Goal: Check status: Check status

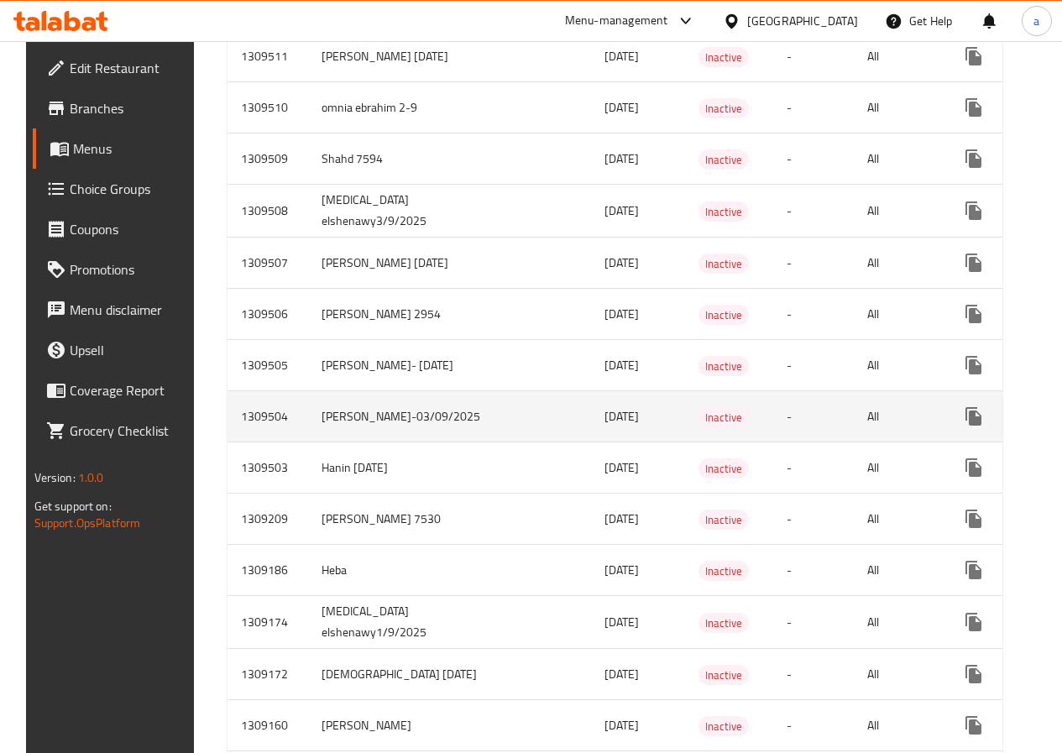
scroll to position [1427, 0]
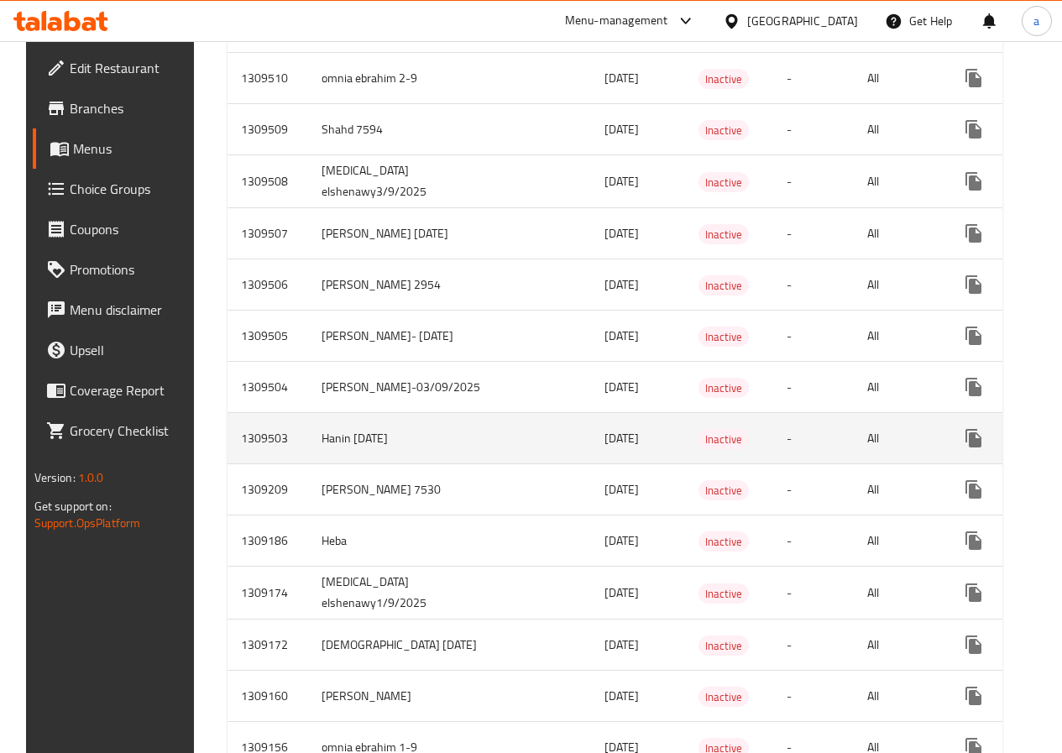
drag, startPoint x: 593, startPoint y: 451, endPoint x: 448, endPoint y: 453, distance: 145.3
click at [450, 453] on tr "1309503 Hanin [DATE] [DATE] Inactive - All" at bounding box center [678, 438] width 901 height 51
click at [699, 449] on span "Inactive" at bounding box center [724, 439] width 50 height 19
drag, startPoint x: 595, startPoint y: 447, endPoint x: 405, endPoint y: 449, distance: 190.6
click at [414, 448] on tr "1309503 Hanin [DATE] [DATE] Inactive - All" at bounding box center [678, 438] width 901 height 51
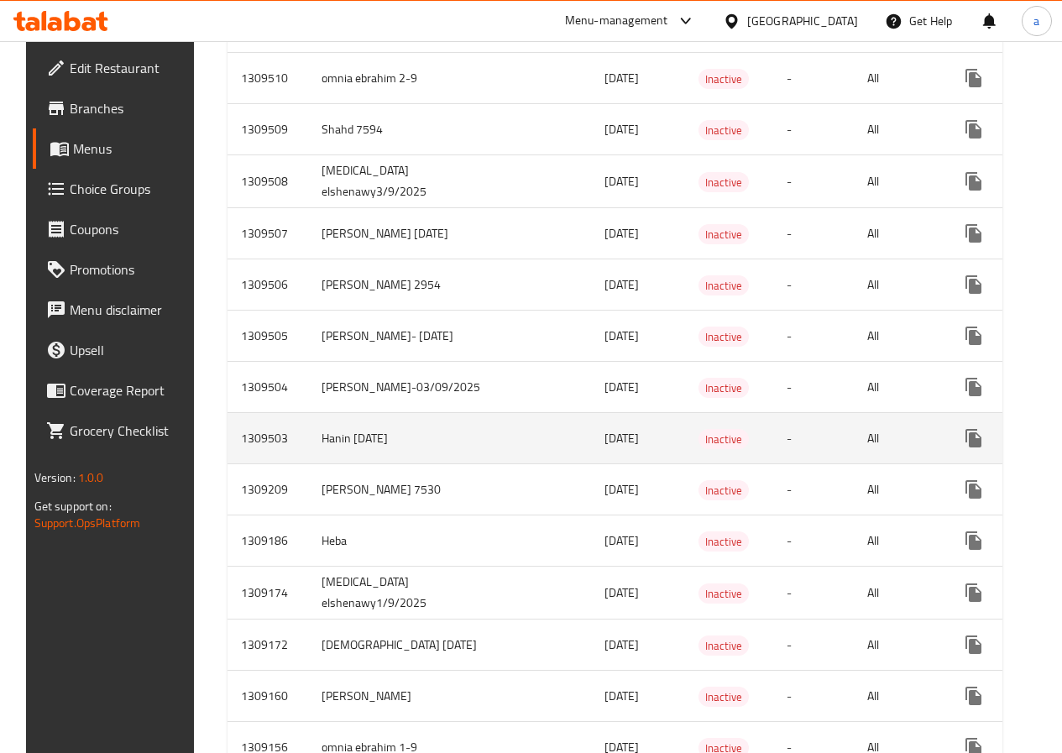
click at [605, 449] on span "[DATE]" at bounding box center [622, 438] width 34 height 22
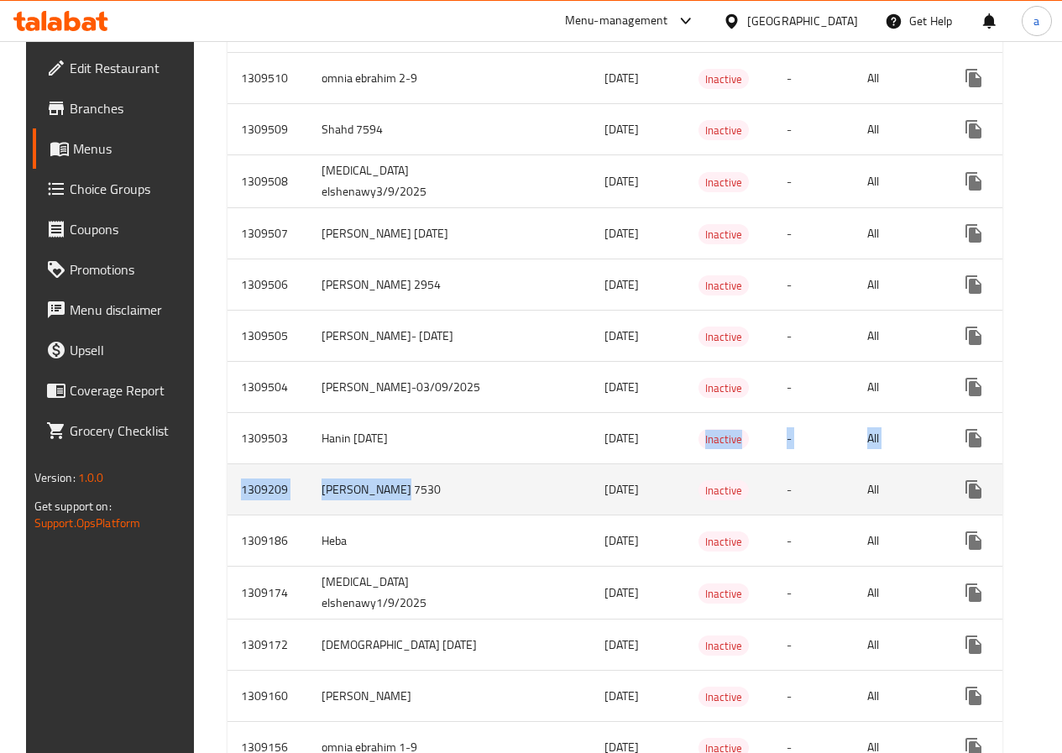
drag, startPoint x: 566, startPoint y: 447, endPoint x: 369, endPoint y: 479, distance: 199.0
click at [374, 479] on tbody "1309536 mo raouf [DATE] Inactive - All 1309535 [PERSON_NAME] 7590 [DATE] Inacti…" at bounding box center [678, 256] width 901 height 2776
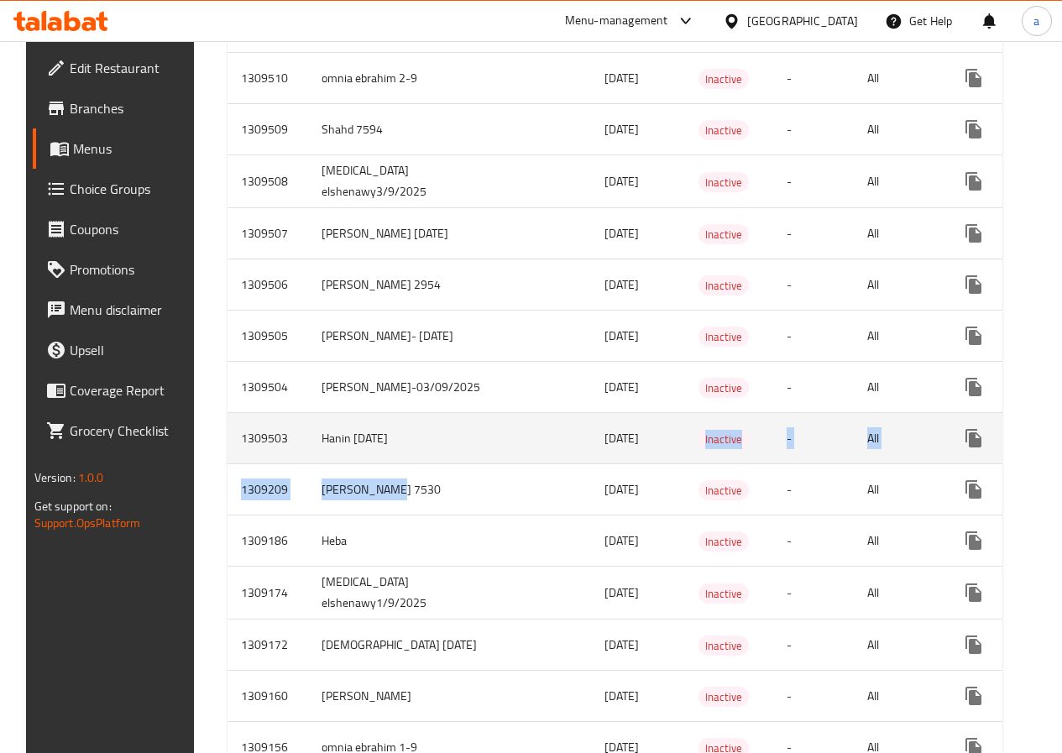
click at [591, 428] on td "[DATE]" at bounding box center [638, 438] width 94 height 51
drag, startPoint x: 578, startPoint y: 440, endPoint x: 490, endPoint y: 443, distance: 88.2
click at [490, 443] on tr "1309503 Hanin [DATE] [DATE] Inactive - All" at bounding box center [678, 438] width 901 height 51
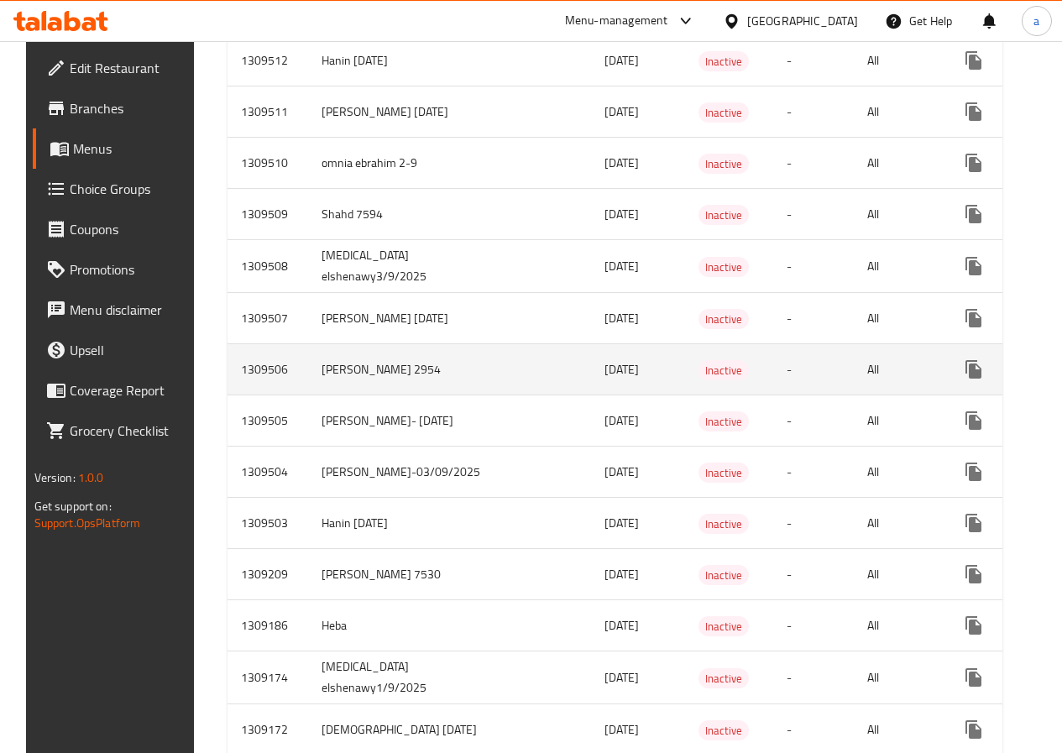
scroll to position [1343, 0]
